Goal: Transaction & Acquisition: Subscribe to service/newsletter

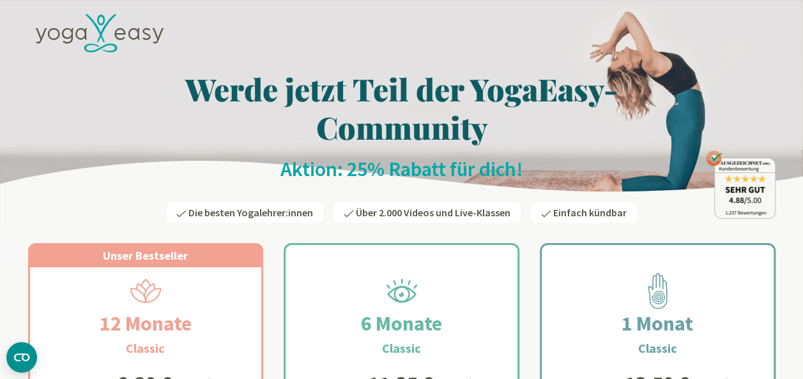
click at [684, 42] on div at bounding box center [401, 35] width 747 height 58
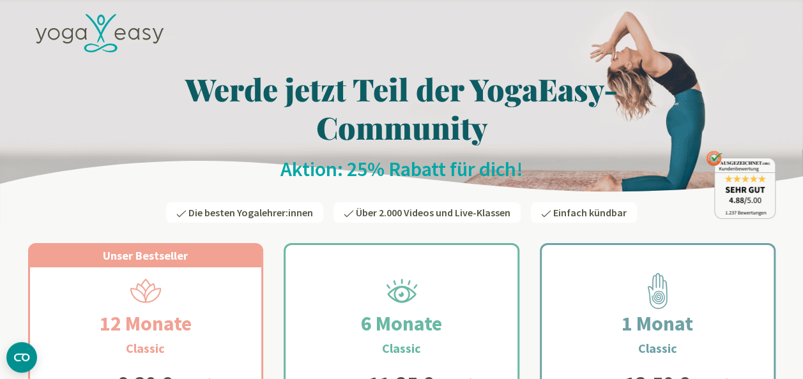
click at [725, 41] on div at bounding box center [401, 35] width 747 height 58
click at [507, 53] on div at bounding box center [401, 35] width 747 height 58
click at [78, 84] on h1 "Werde jetzt Teil der YogaEasy-Community" at bounding box center [401, 108] width 747 height 77
click at [727, 179] on img at bounding box center [741, 185] width 70 height 68
click at [712, 84] on h1 "Werde jetzt Teil der YogaEasy-Community" at bounding box center [401, 108] width 747 height 77
